Goal: Information Seeking & Learning: Check status

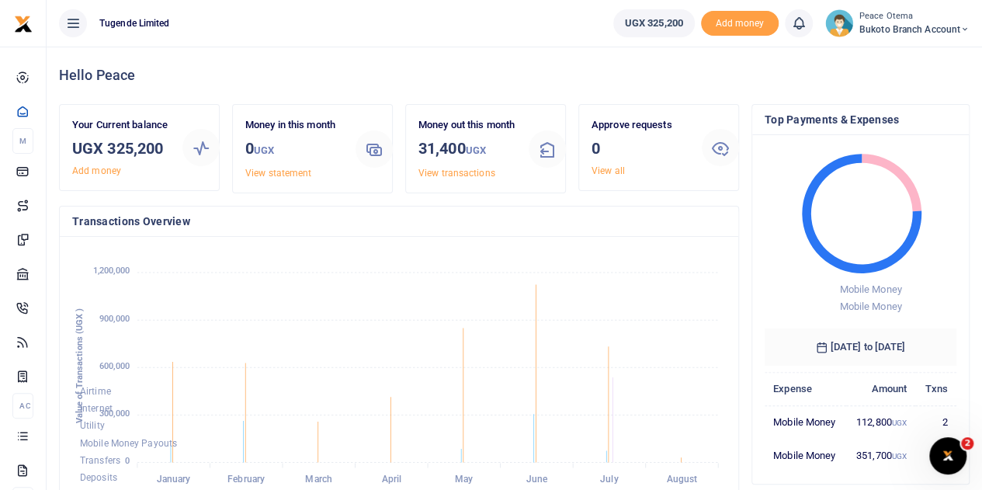
click at [964, 28] on icon at bounding box center [964, 29] width 9 height 11
click at [896, 55] on link "Switch accounts" at bounding box center [908, 57] width 123 height 22
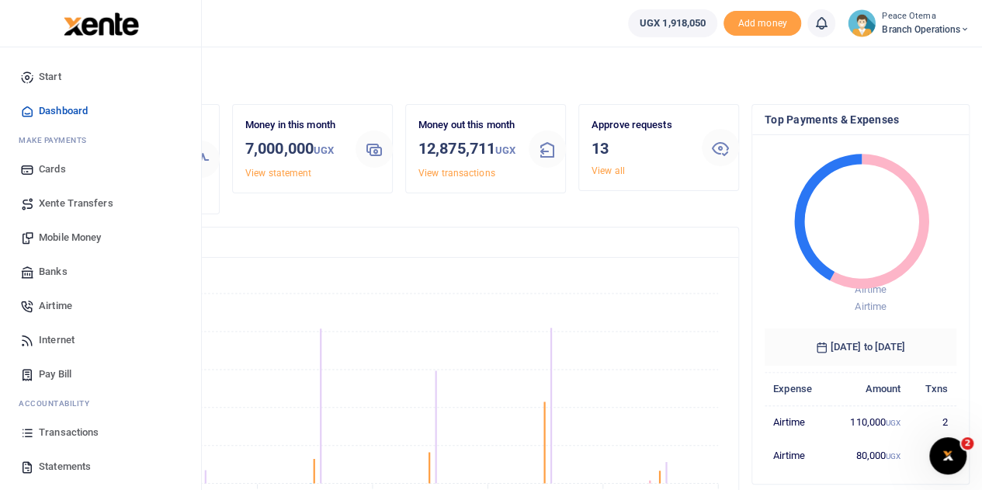
click at [65, 432] on span "Transactions" at bounding box center [69, 433] width 60 height 16
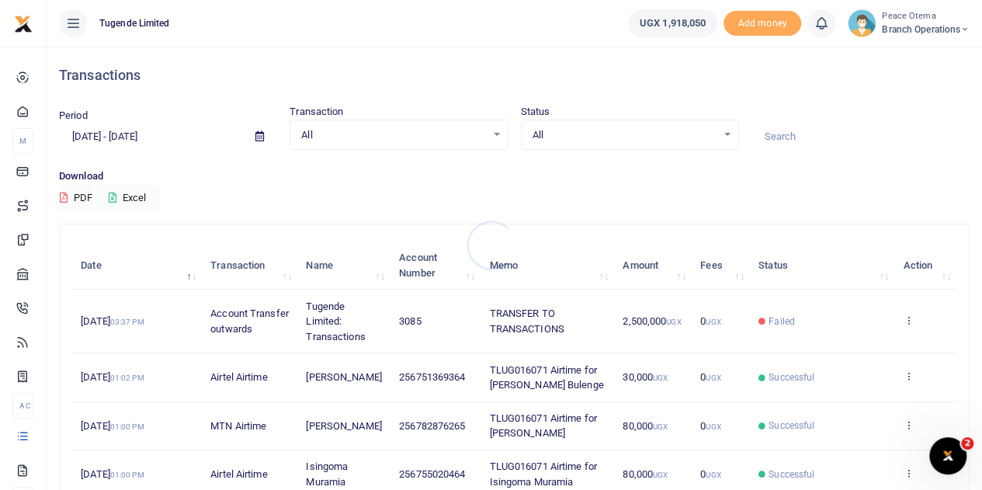
click at [781, 137] on div at bounding box center [491, 245] width 982 height 490
click at [776, 135] on input at bounding box center [860, 136] width 218 height 26
paste input "TLUG-015892"
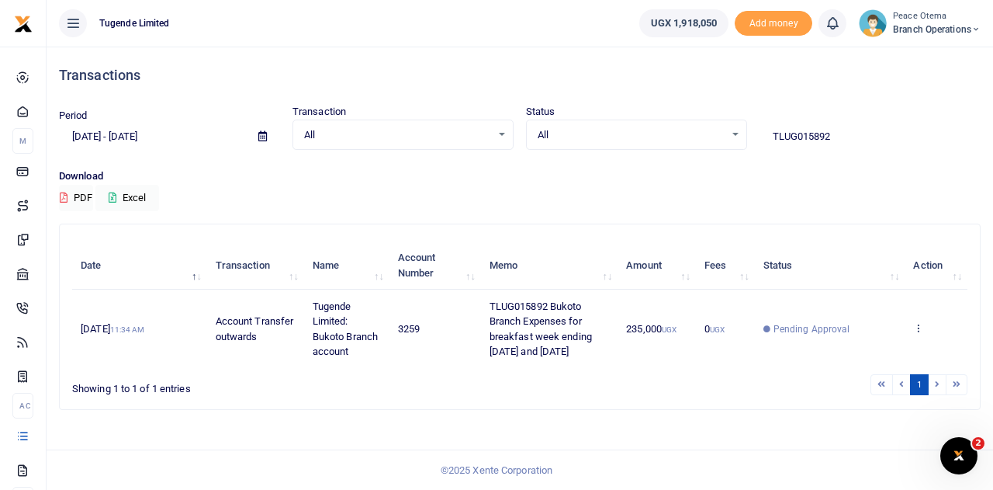
drag, startPoint x: 837, startPoint y: 138, endPoint x: 692, endPoint y: 142, distance: 145.2
click at [692, 142] on div "Period 07/14/2025 - 08/12/2025 Transaction All Select an option... All Airtime …" at bounding box center [520, 127] width 934 height 46
paste input "-015843"
drag, startPoint x: 855, startPoint y: 136, endPoint x: 658, endPoint y: 135, distance: 197.1
click at [658, 135] on div "Period 07/14/2025 - 08/12/2025 Transaction All Select an option... All Airtime …" at bounding box center [520, 127] width 934 height 46
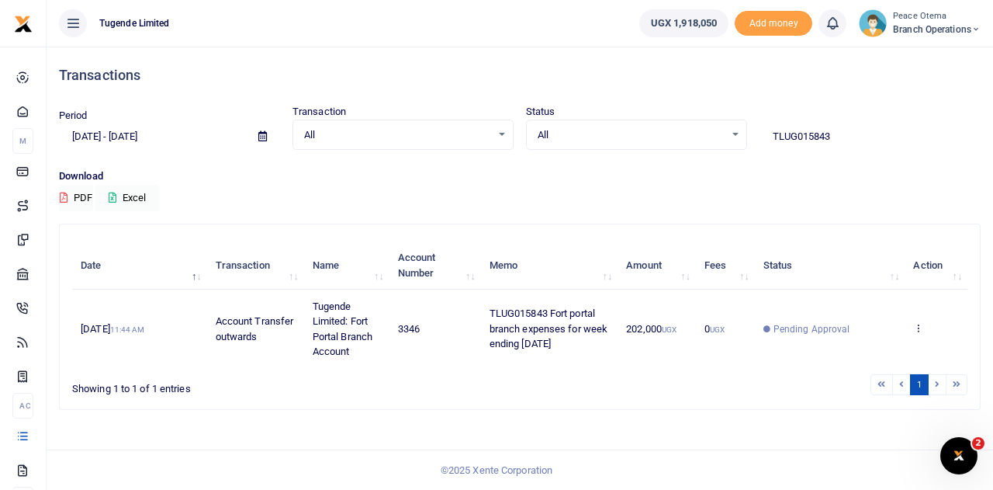
paste input "-015908"
drag, startPoint x: 848, startPoint y: 140, endPoint x: 671, endPoint y: 153, distance: 177.4
click at [671, 153] on div "Period 07/14/2025 - 08/12/2025 Transaction All Select an option... All Airtime …" at bounding box center [520, 136] width 934 height 64
paste input "-015907"
drag, startPoint x: 837, startPoint y: 140, endPoint x: 669, endPoint y: 126, distance: 169.0
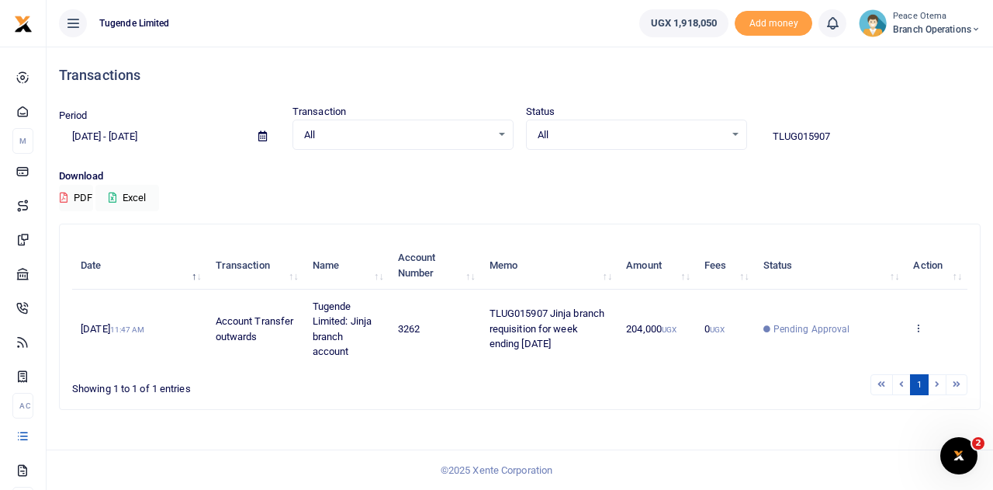
click at [669, 126] on div "Period 07/14/2025 - 08/12/2025 Transaction All Select an option... All Airtime …" at bounding box center [520, 127] width 934 height 46
paste input "-01591"
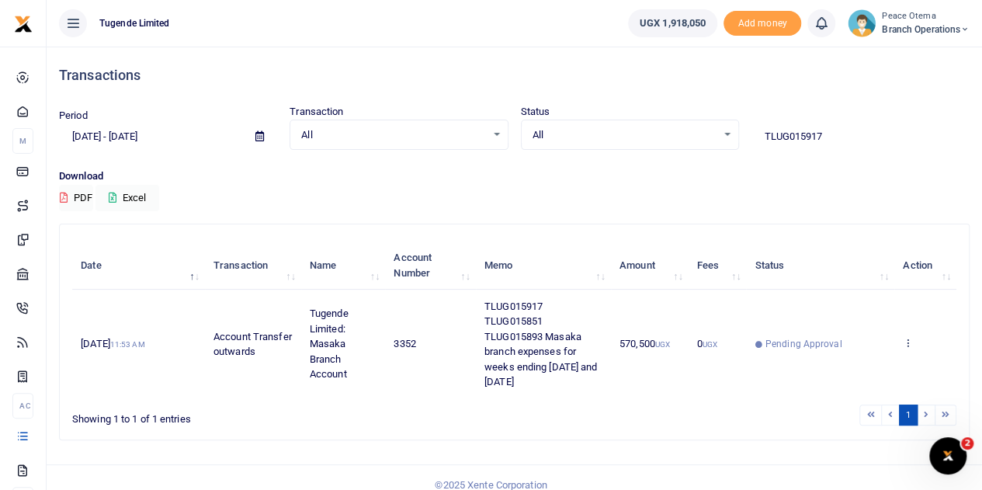
drag, startPoint x: 832, startPoint y: 137, endPoint x: 692, endPoint y: 148, distance: 140.9
click at [692, 148] on div "Period 07/14/2025 - 08/12/2025 Transaction All Select an option... All Airtime …" at bounding box center [514, 127] width 923 height 46
paste input "-015851"
drag, startPoint x: 830, startPoint y: 137, endPoint x: 659, endPoint y: 132, distance: 171.6
click at [659, 132] on div "Period 07/14/2025 - 08/12/2025 Transaction All Select an option... All Airtime …" at bounding box center [514, 127] width 923 height 46
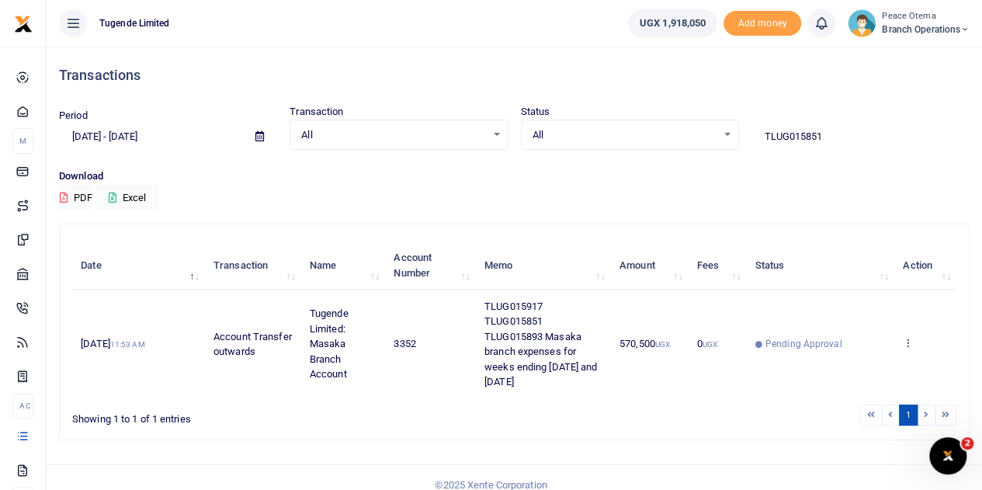
paste input "-015893"
drag, startPoint x: 836, startPoint y: 136, endPoint x: 679, endPoint y: 122, distance: 157.4
click at [679, 122] on div "Period 07/14/2025 - 08/12/2025 Transaction All Select an option... All Airtime …" at bounding box center [514, 127] width 923 height 46
paste input "-015934"
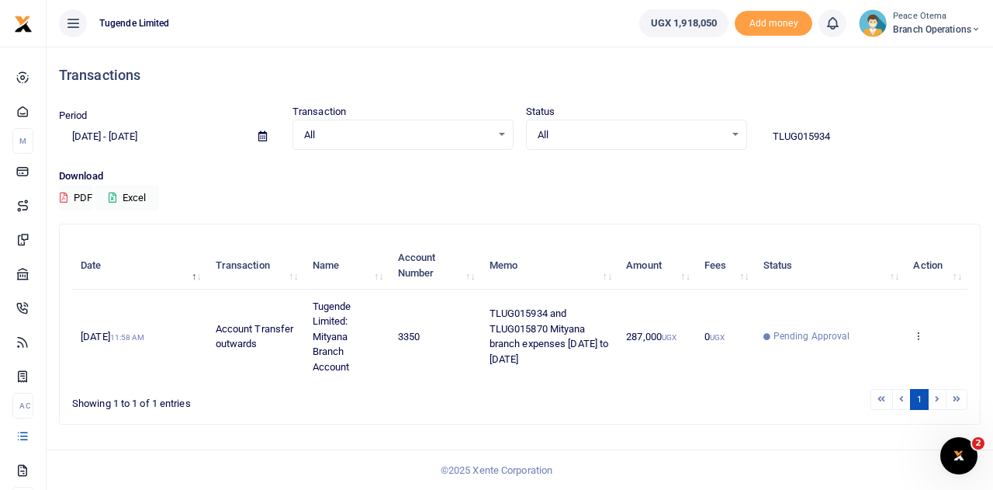
drag, startPoint x: 855, startPoint y: 140, endPoint x: 700, endPoint y: 115, distance: 156.6
click at [700, 115] on div "Period 07/14/2025 - 08/12/2025 Transaction All Select an option... All Airtime …" at bounding box center [520, 127] width 934 height 46
paste input "-015870"
drag, startPoint x: 848, startPoint y: 148, endPoint x: 713, endPoint y: 145, distance: 135.1
click at [713, 145] on div "Period 07/14/2025 - 08/12/2025 Transaction All Select an option... All Airtime …" at bounding box center [520, 127] width 934 height 46
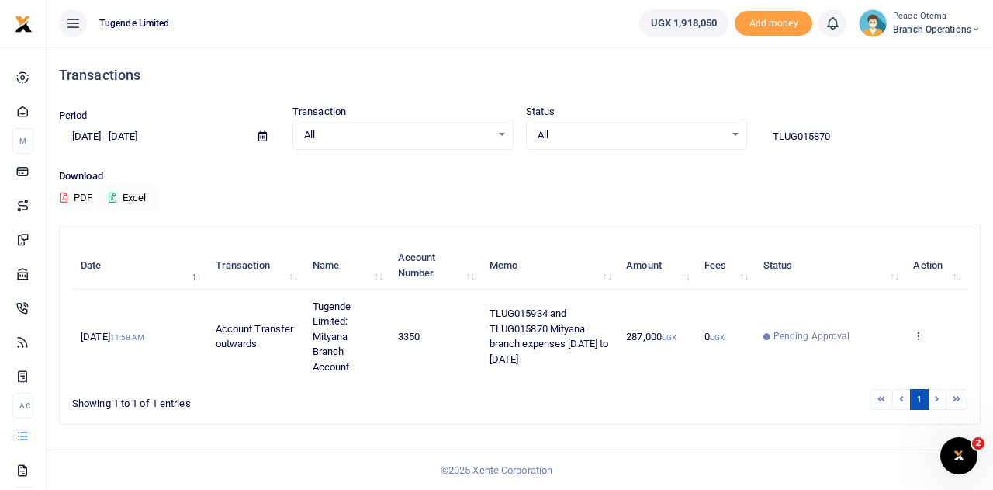
paste input "-015901"
drag, startPoint x: 847, startPoint y: 137, endPoint x: 661, endPoint y: 127, distance: 186.6
click at [661, 127] on div "Period 07/14/2025 - 08/12/2025 Transaction All Select an option... All Airtime …" at bounding box center [520, 127] width 934 height 46
paste input "-015883"
drag, startPoint x: 843, startPoint y: 131, endPoint x: 681, endPoint y: 136, distance: 161.5
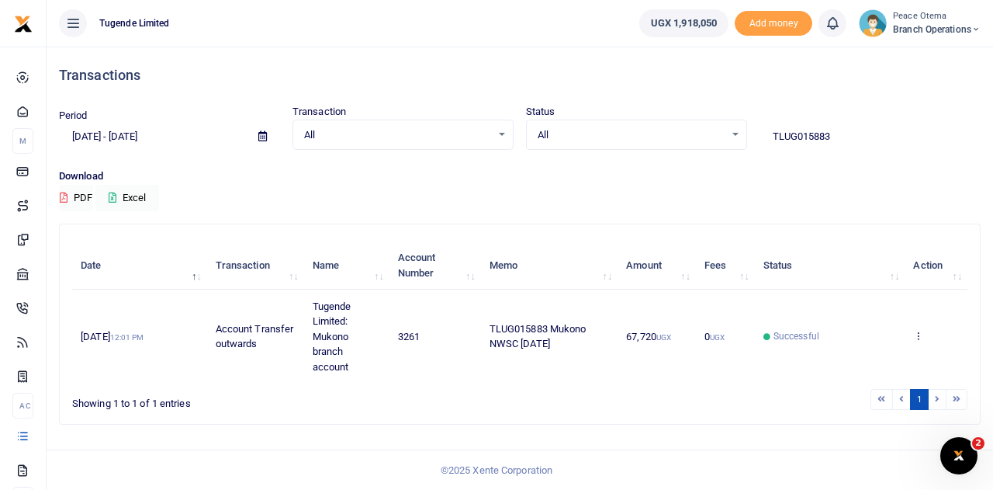
click at [681, 136] on div "Period 07/14/2025 - 08/12/2025 Transaction All Select an option... All Airtime …" at bounding box center [520, 127] width 934 height 46
paste input "-015877"
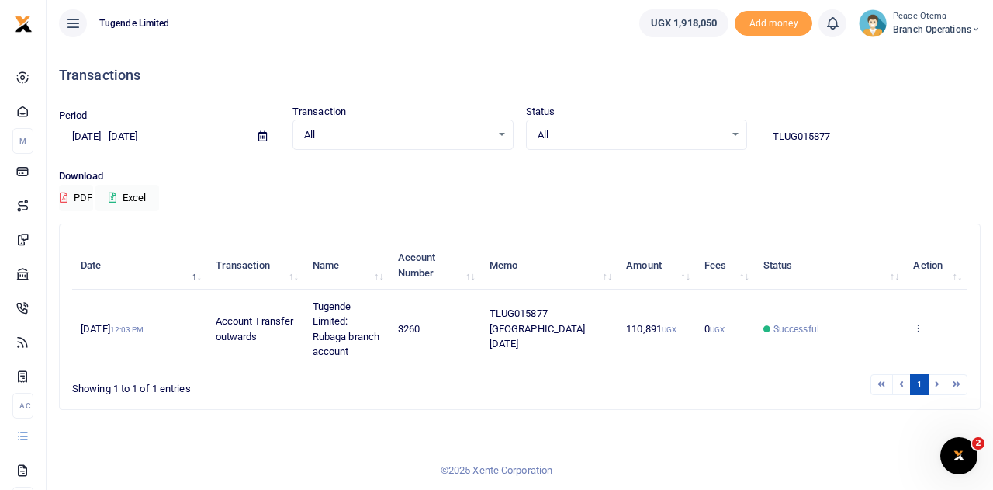
drag, startPoint x: 858, startPoint y: 130, endPoint x: 714, endPoint y: 159, distance: 147.3
click at [714, 159] on div "Period 07/14/2025 - 08/12/2025 Transaction All Select an option... All Airtime …" at bounding box center [520, 136] width 934 height 64
paste input "-015876"
drag, startPoint x: 853, startPoint y: 133, endPoint x: 705, endPoint y: 140, distance: 148.4
click at [705, 140] on div "Period 07/14/2025 - 08/12/2025 Transaction All Select an option... All Airtime …" at bounding box center [520, 127] width 934 height 46
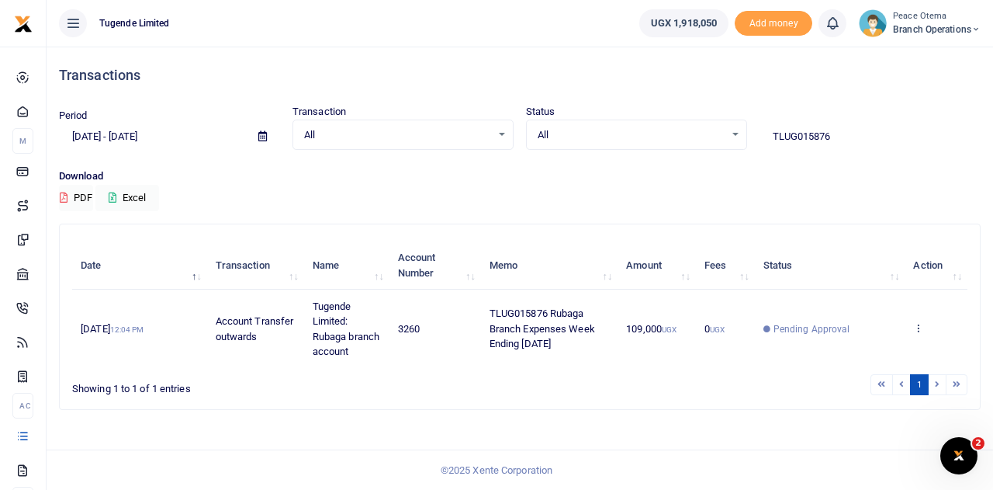
paste input "-015890"
drag, startPoint x: 855, startPoint y: 137, endPoint x: 692, endPoint y: 120, distance: 164.6
click at [692, 120] on div "Period 07/14/2025 - 08/12/2025 Transaction All Select an option... All Airtime …" at bounding box center [520, 127] width 934 height 46
paste input "-016044"
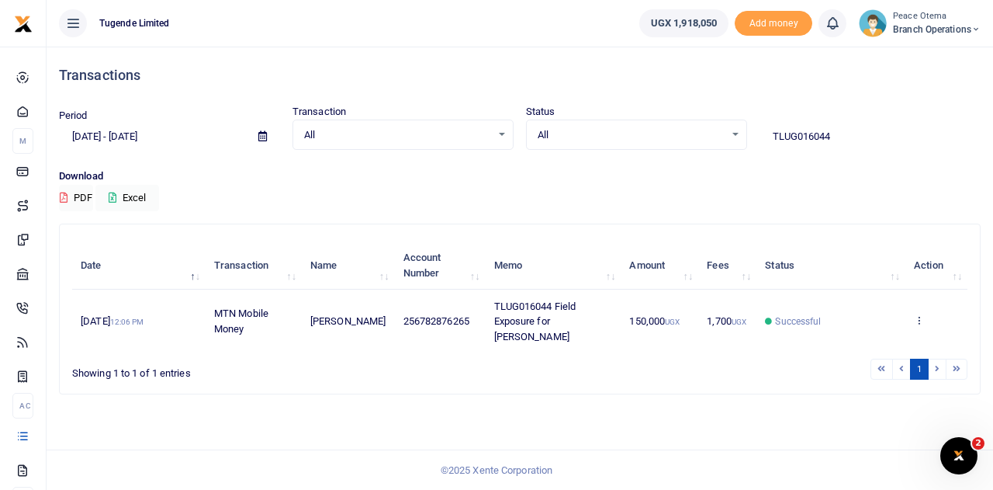
drag, startPoint x: 860, startPoint y: 142, endPoint x: 701, endPoint y: 137, distance: 159.2
click at [701, 137] on div "Period 07/14/2025 - 08/12/2025 Transaction All Select an option... All Airtime …" at bounding box center [520, 127] width 934 height 46
paste input "-015969"
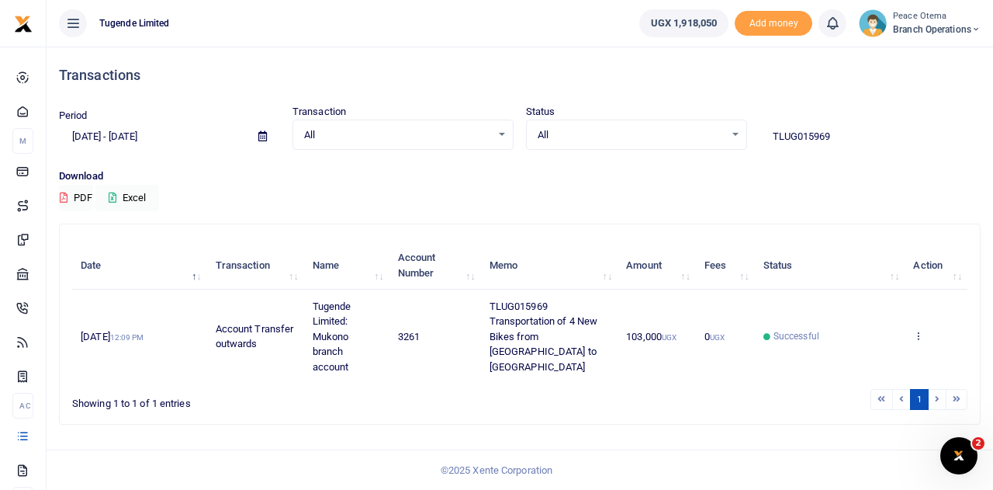
drag, startPoint x: 841, startPoint y: 127, endPoint x: 735, endPoint y: 165, distance: 113.2
click at [735, 165] on div "Period 07/14/2025 - 08/12/2025 Transaction All Select an option... All Airtime …" at bounding box center [520, 136] width 934 height 64
paste input "-015962"
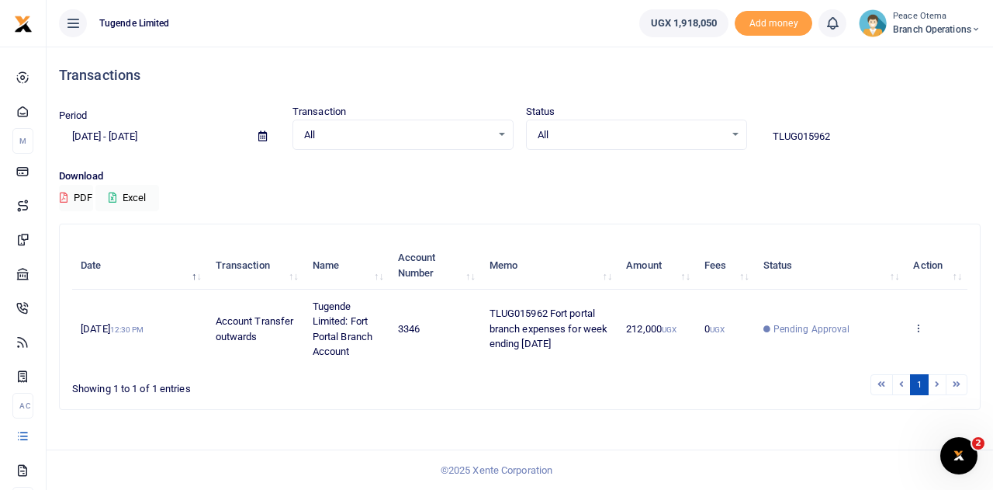
drag, startPoint x: 855, startPoint y: 137, endPoint x: 724, endPoint y: 136, distance: 131.2
click at [724, 136] on div "Period 07/14/2025 - 08/12/2025 Transaction All Select an option... All Airtime …" at bounding box center [520, 127] width 934 height 46
paste input "-016020"
drag, startPoint x: 843, startPoint y: 134, endPoint x: 721, endPoint y: 120, distance: 122.7
click at [721, 120] on div "Period 07/14/2025 - 08/12/2025 Transaction All Select an option... All Airtime …" at bounding box center [520, 127] width 934 height 46
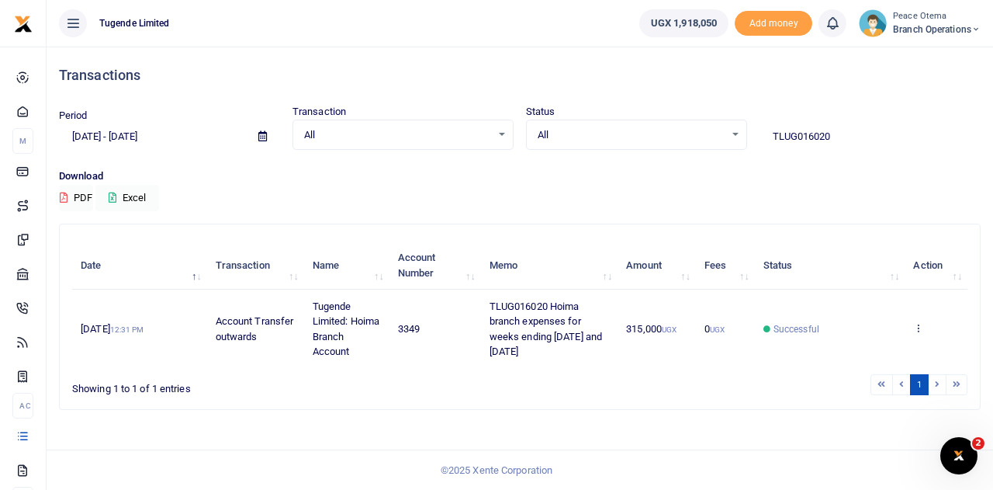
paste input "-016018"
drag, startPoint x: 860, startPoint y: 136, endPoint x: 699, endPoint y: 140, distance: 160.7
click at [699, 140] on div "Period 07/14/2025 - 08/12/2025 Transaction All Select an option... All Airtime …" at bounding box center [520, 127] width 934 height 46
paste input "-015943"
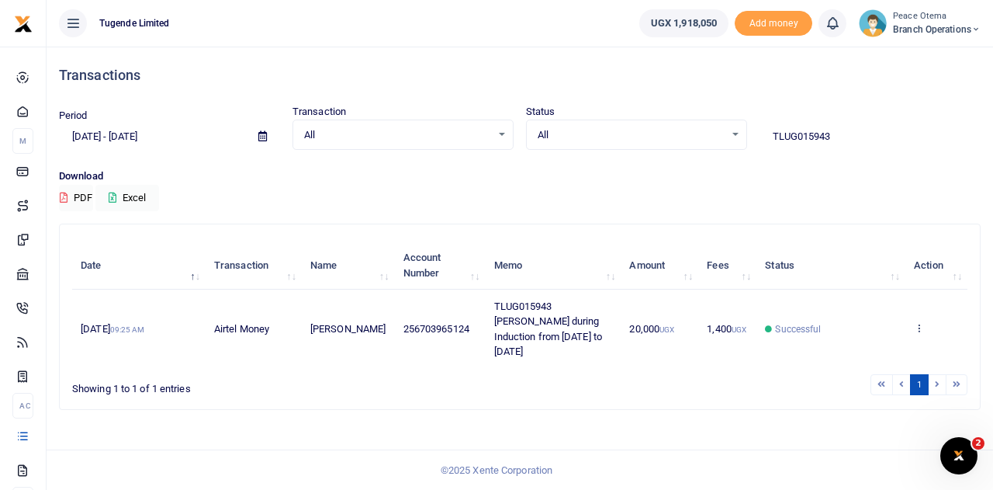
drag, startPoint x: 837, startPoint y: 139, endPoint x: 730, endPoint y: 139, distance: 107.9
click at [730, 139] on div "Period 07/14/2025 - 08/12/2025 Transaction All Select an option... All Airtime …" at bounding box center [520, 127] width 934 height 46
paste input "-015987"
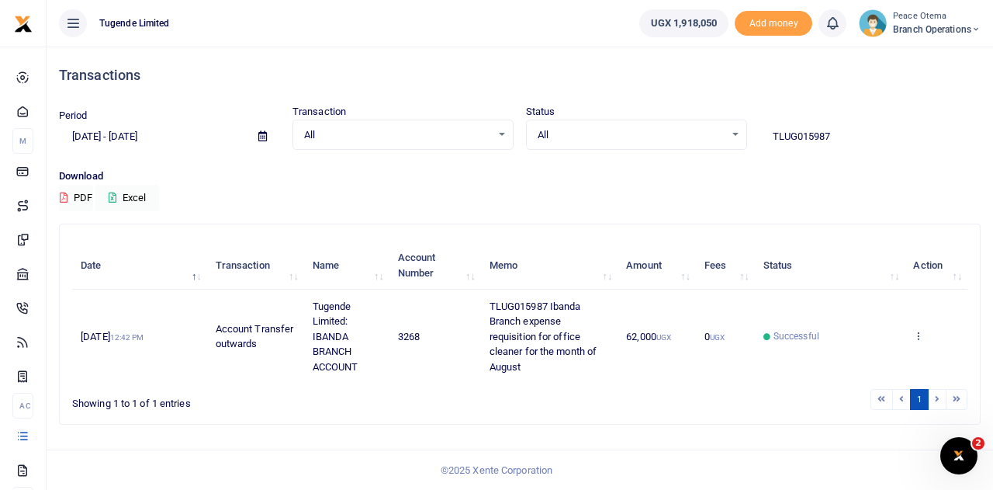
drag, startPoint x: 840, startPoint y: 137, endPoint x: 646, endPoint y: 130, distance: 194.1
click at [646, 130] on div "Period 07/14/2025 - 08/12/2025 Transaction All Select an option... All Airtime …" at bounding box center [520, 127] width 934 height 46
paste input "-015986"
drag, startPoint x: 846, startPoint y: 131, endPoint x: 670, endPoint y: 161, distance: 178.8
click at [670, 161] on div "Period 07/14/2025 - 08/12/2025 Transaction All Select an option... All Airtime …" at bounding box center [520, 136] width 934 height 64
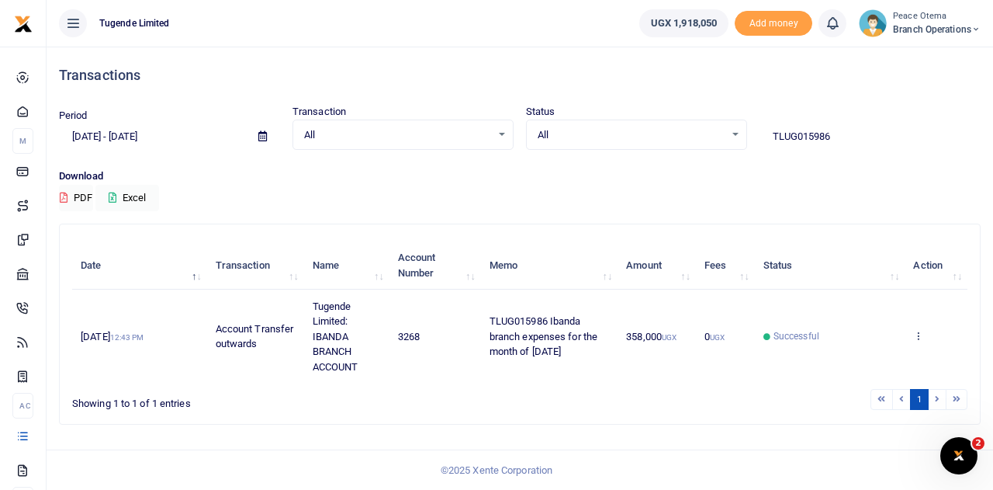
paste input "-015974"
drag, startPoint x: 839, startPoint y: 137, endPoint x: 706, endPoint y: 158, distance: 135.1
click at [706, 158] on div "Period 07/14/2025 - 08/12/2025 Transaction All Select an option... All Airtime …" at bounding box center [520, 136] width 934 height 64
paste input "-015972"
drag, startPoint x: 856, startPoint y: 139, endPoint x: 695, endPoint y: 127, distance: 161.1
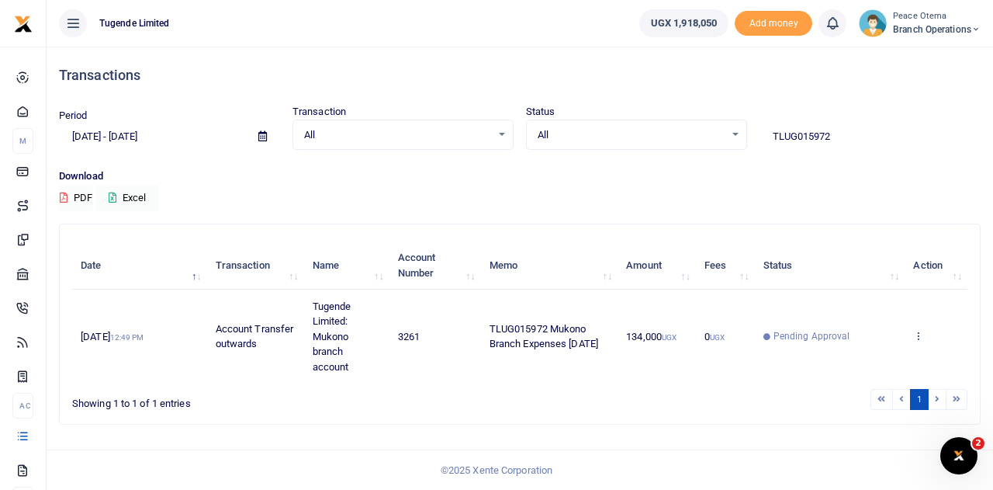
click at [695, 127] on div "Period 07/14/2025 - 08/12/2025 Transaction All Select an option... All Airtime …" at bounding box center [520, 127] width 934 height 46
paste input "-015971"
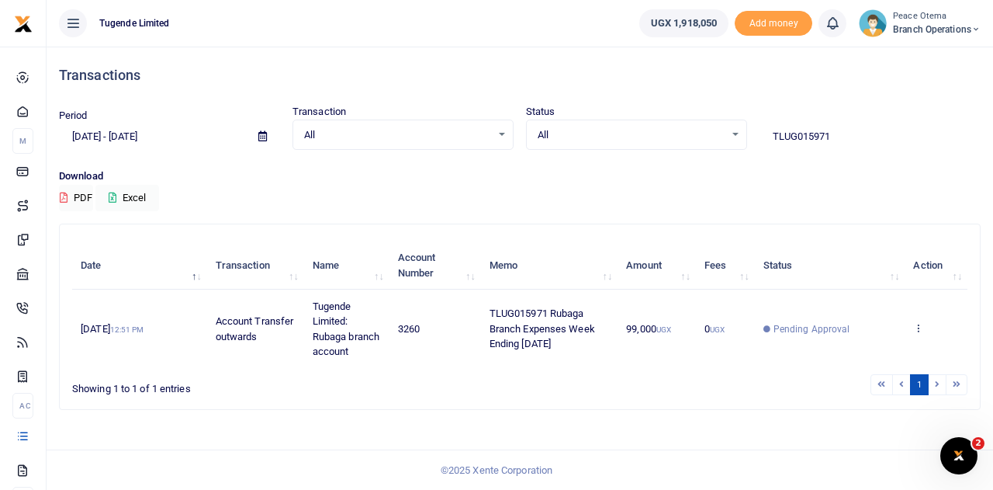
drag, startPoint x: 855, startPoint y: 140, endPoint x: 685, endPoint y: 140, distance: 170.8
click at [685, 140] on div "Period 07/14/2025 - 08/12/2025 Transaction All Select an option... All Airtime …" at bounding box center [520, 127] width 934 height 46
paste input "-015979"
type input "TLUG015979"
